Goal: Task Accomplishment & Management: Use online tool/utility

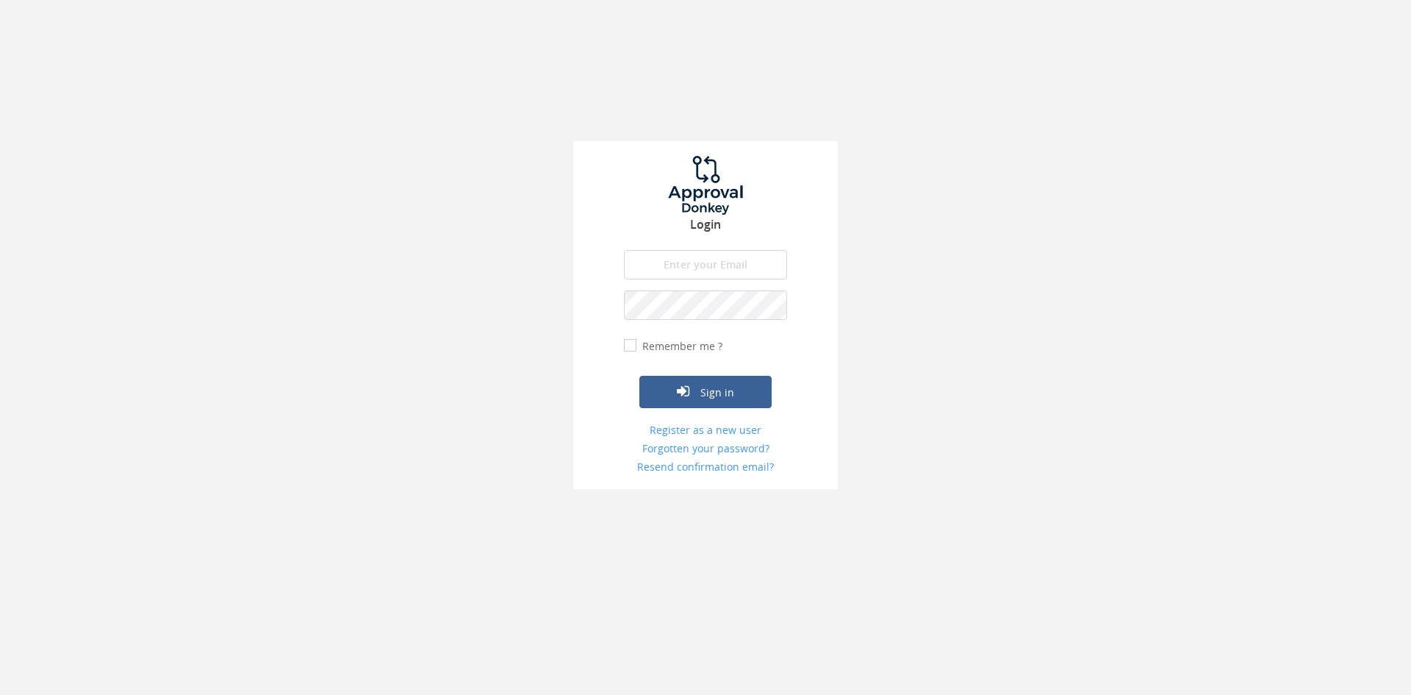
type input "[EMAIL_ADDRESS][DOMAIN_NAME]"
click at [639, 376] on button "Sign in" at bounding box center [705, 392] width 132 height 32
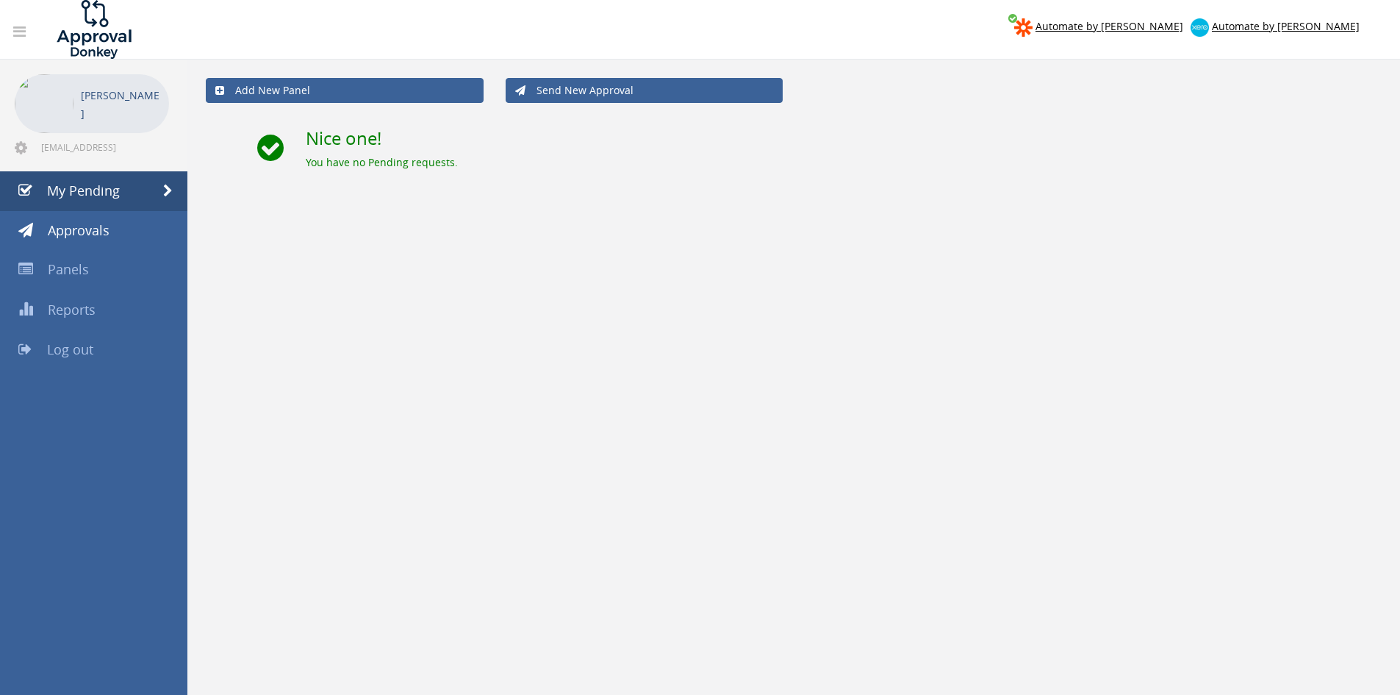
click at [79, 340] on link "Log out" at bounding box center [93, 350] width 187 height 40
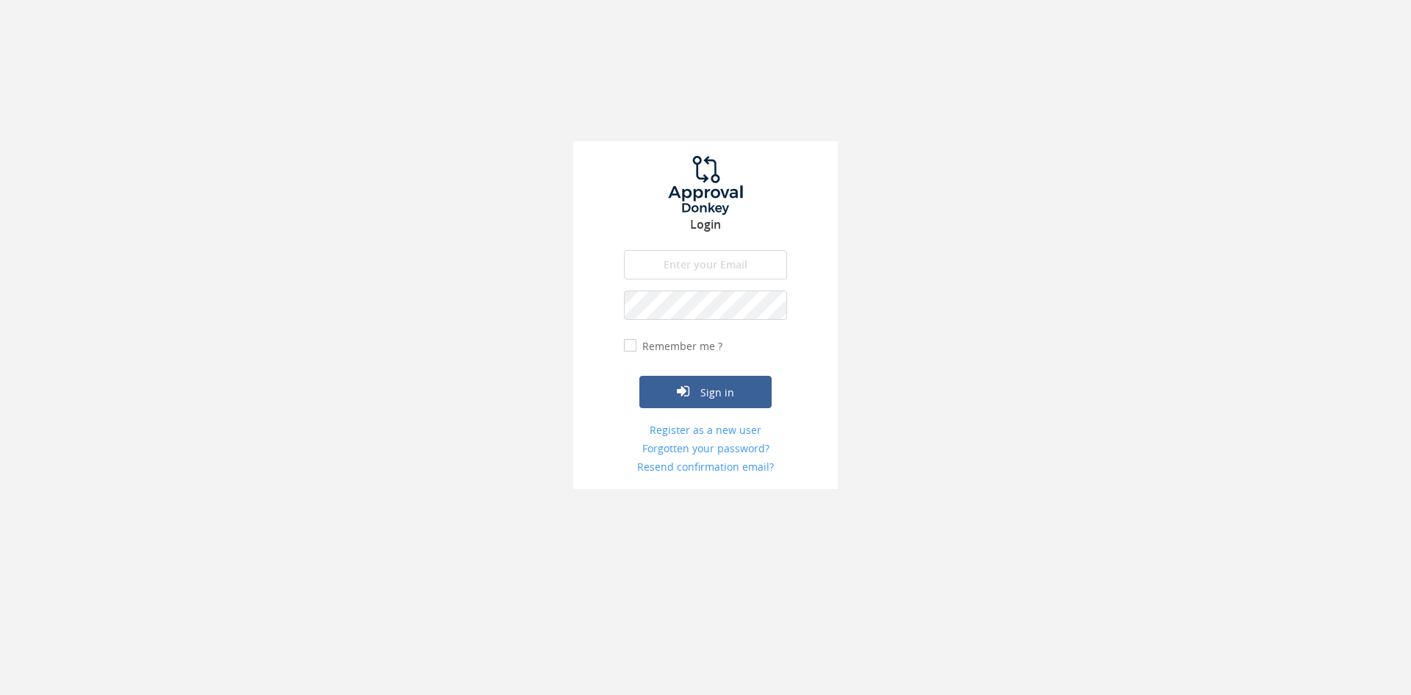
click at [697, 259] on input "email" at bounding box center [705, 264] width 163 height 29
type input "[EMAIL_ADDRESS][DOMAIN_NAME]"
click at [639, 376] on button "Sign in" at bounding box center [705, 392] width 132 height 32
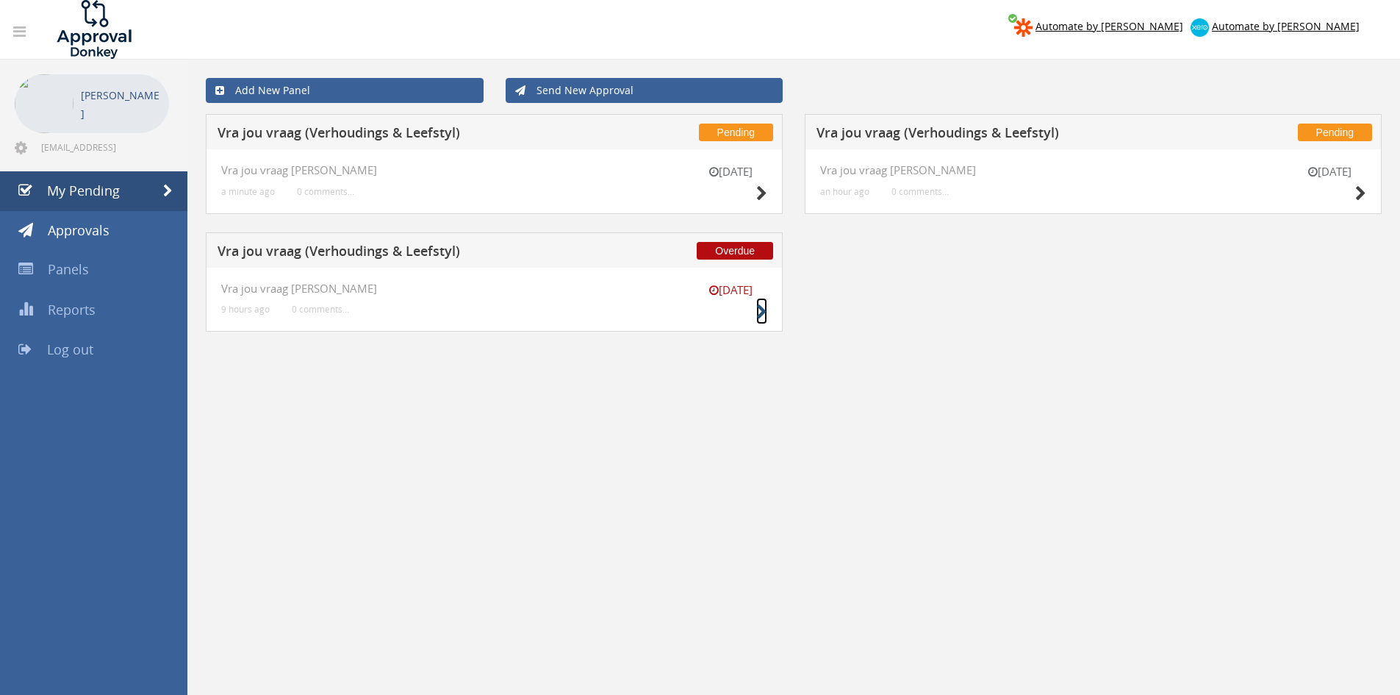
click at [764, 302] on small at bounding box center [761, 311] width 11 height 21
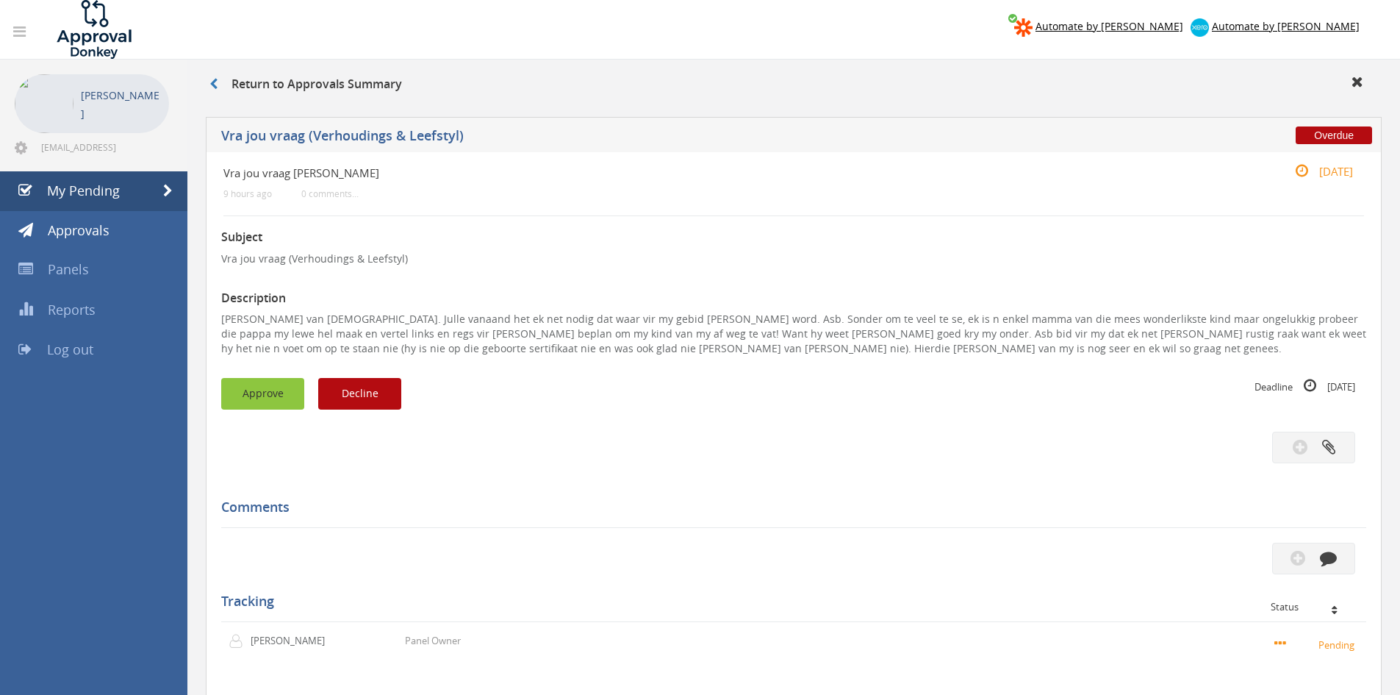
click at [256, 404] on button "Approve" at bounding box center [262, 394] width 83 height 32
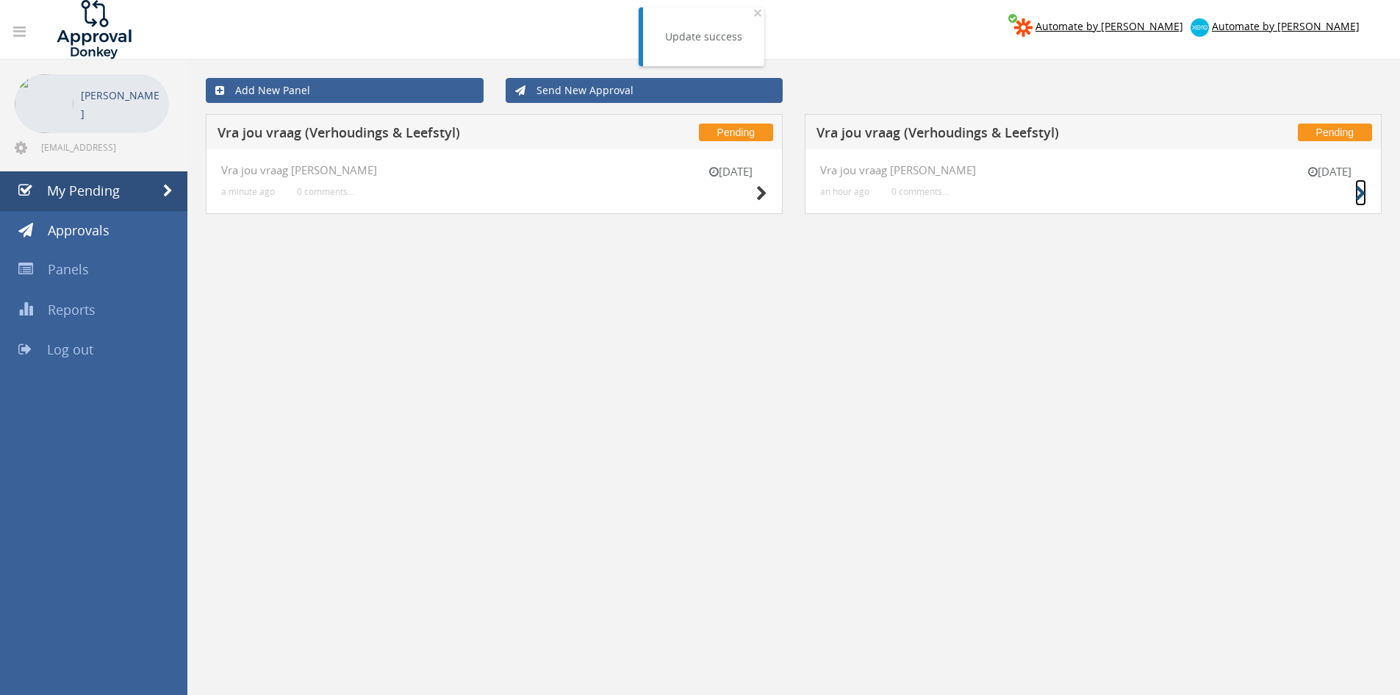
click at [1363, 185] on small at bounding box center [1360, 193] width 11 height 21
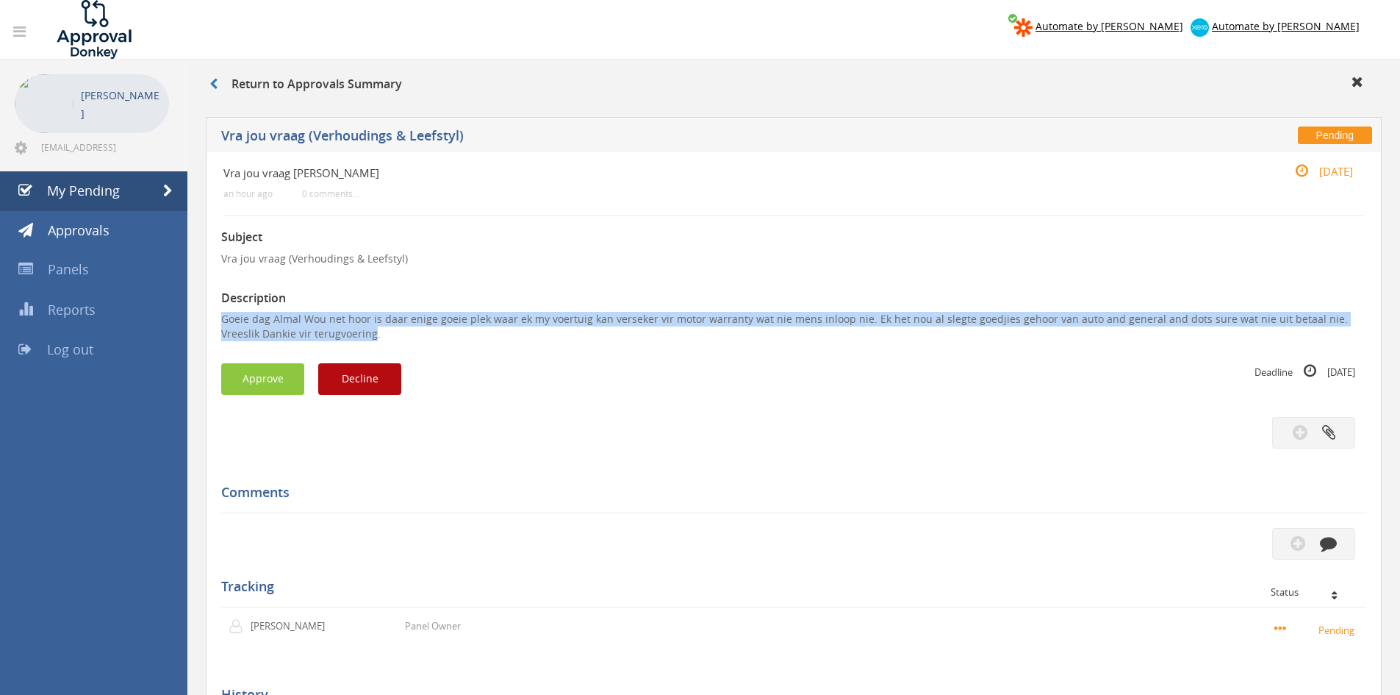
drag, startPoint x: 332, startPoint y: 334, endPoint x: 211, endPoint y: 320, distance: 122.2
click at [211, 320] on div "Vra jou vraag [PERSON_NAME] an hour ago 0 comments... [DATE] Subject Vra jou vr…" at bounding box center [794, 480] width 1176 height 656
copy p "Goeie dag Almal Wou net hoor is daar enige goeie plek waar ek my voertuig kan v…"
